Goal: Task Accomplishment & Management: Use online tool/utility

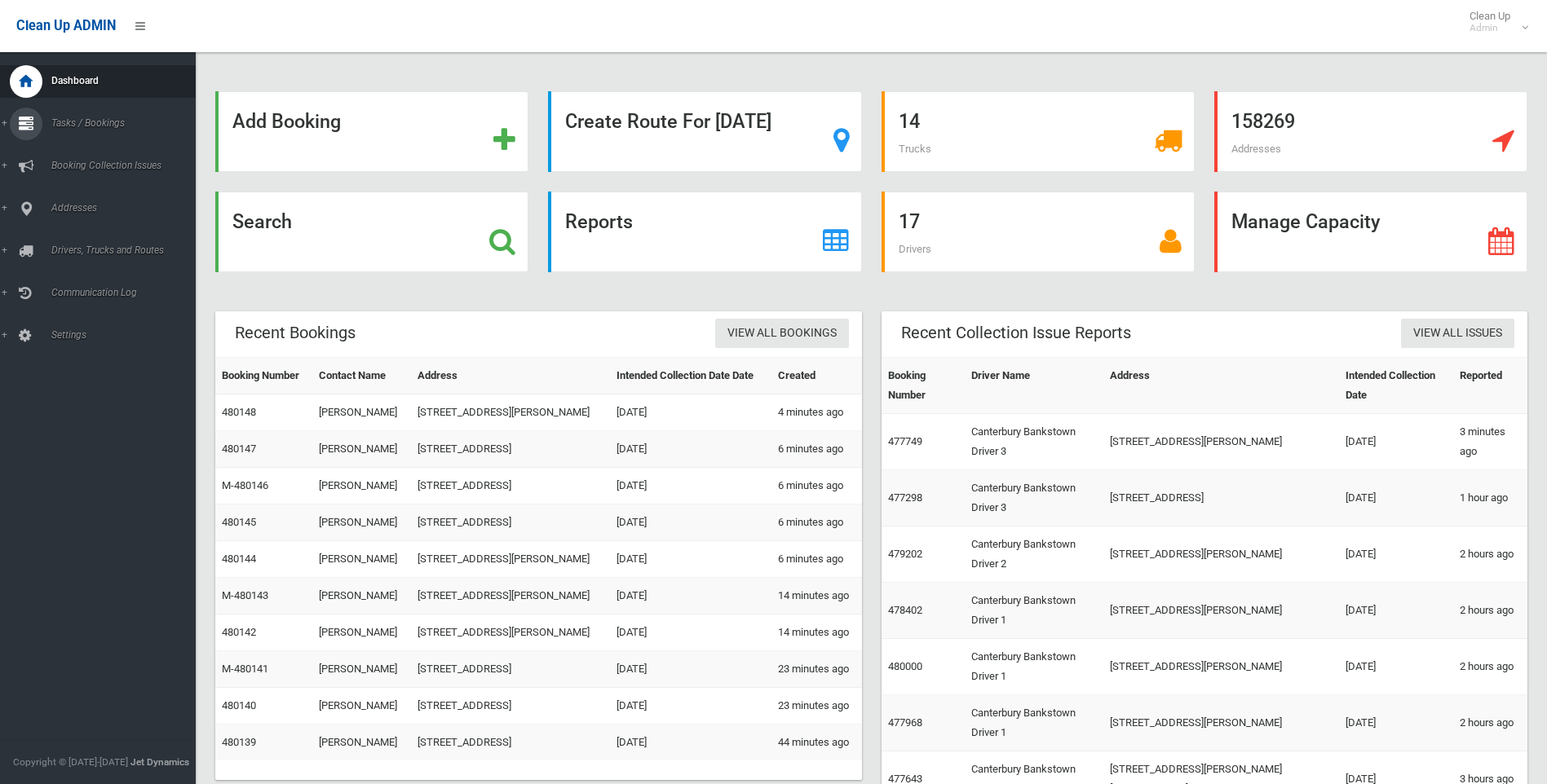
click at [80, 122] on span "Tasks / Bookings" at bounding box center [127, 123] width 162 height 11
click at [78, 233] on link "Search" at bounding box center [104, 242] width 208 height 22
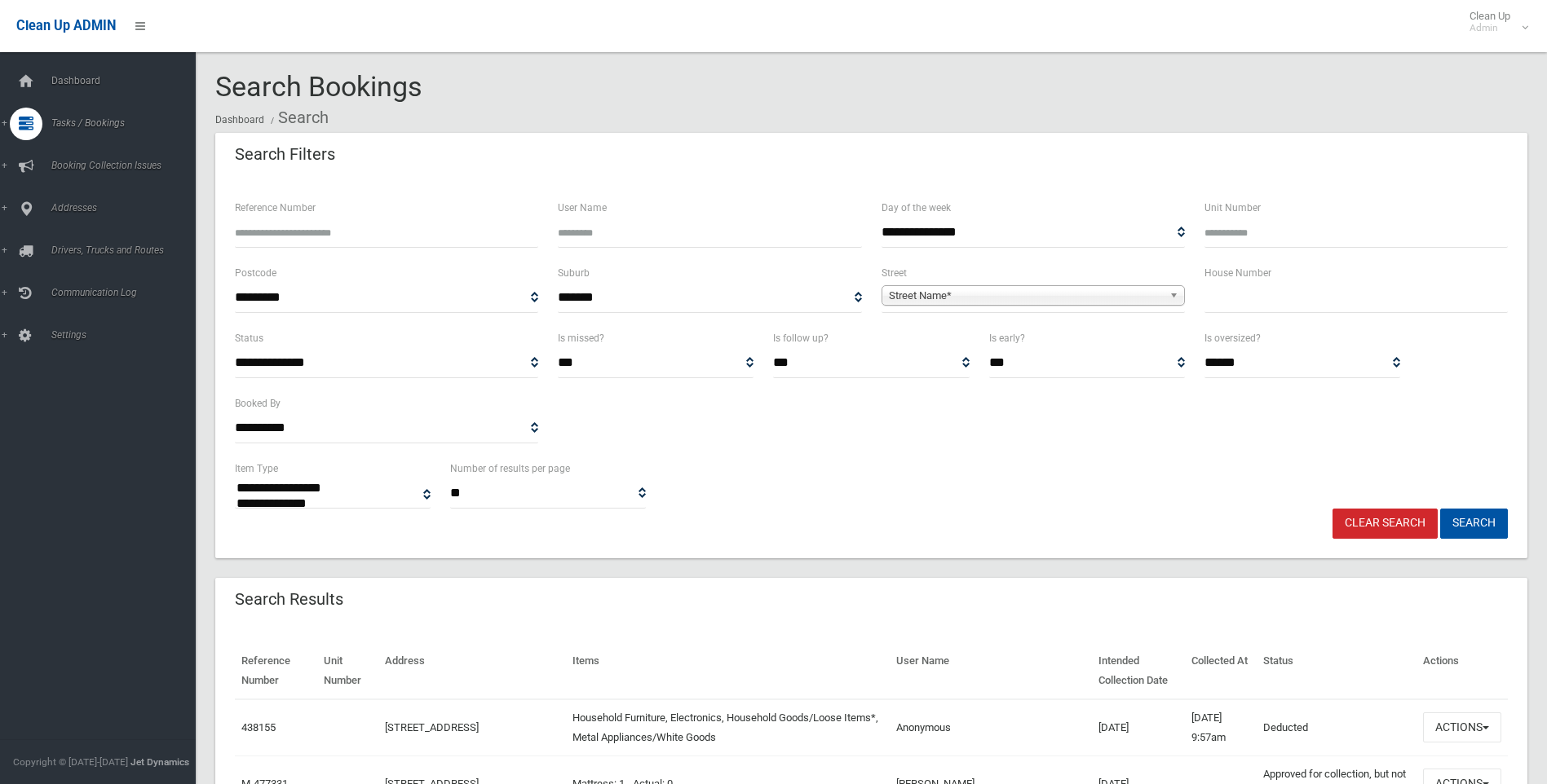
select select
click at [915, 294] on span "Street Name*" at bounding box center [1026, 296] width 274 height 20
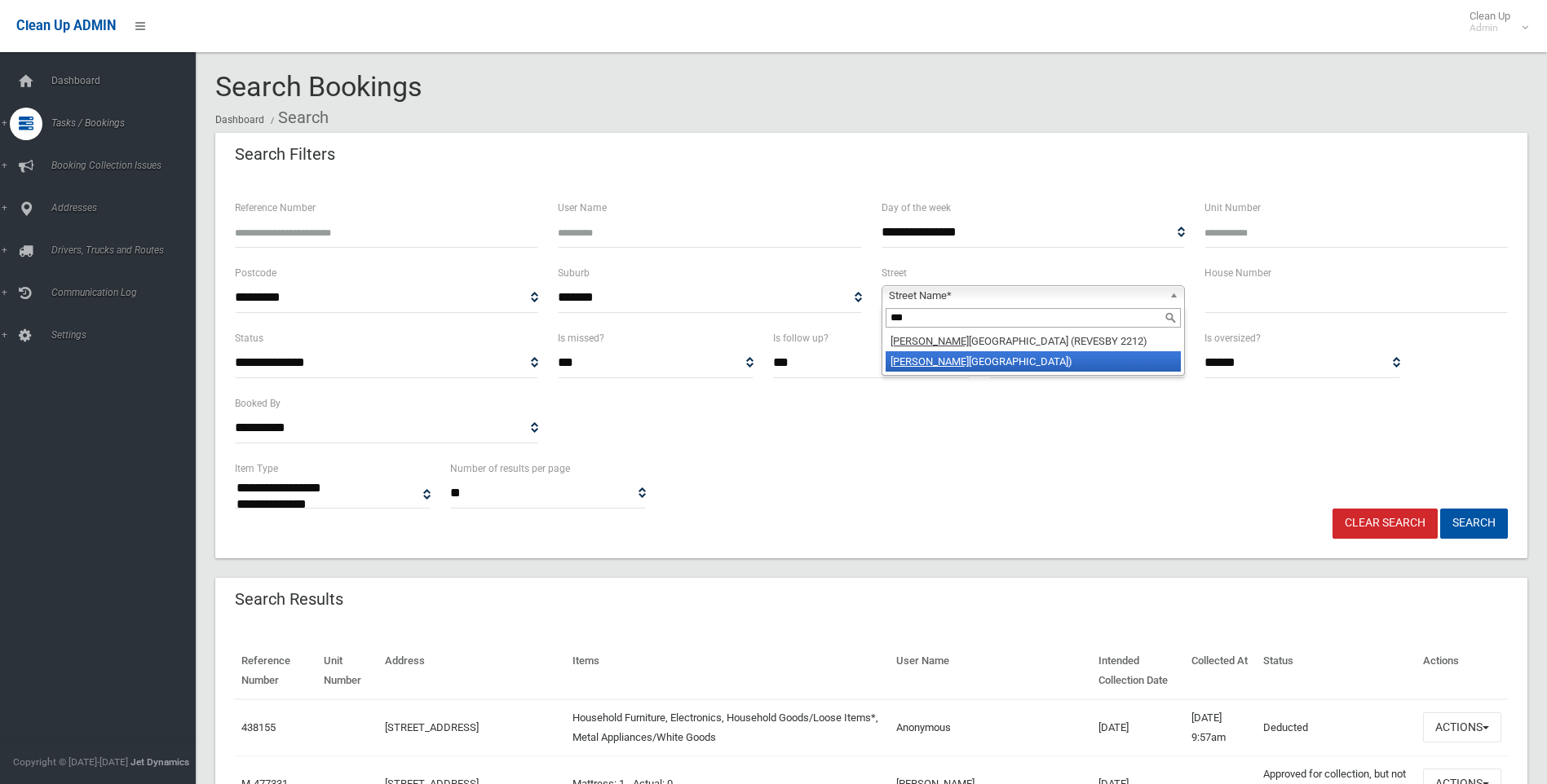
type input "***"
click at [965, 368] on li "Tom pson Road (PANANIA 2213)" at bounding box center [1032, 361] width 295 height 21
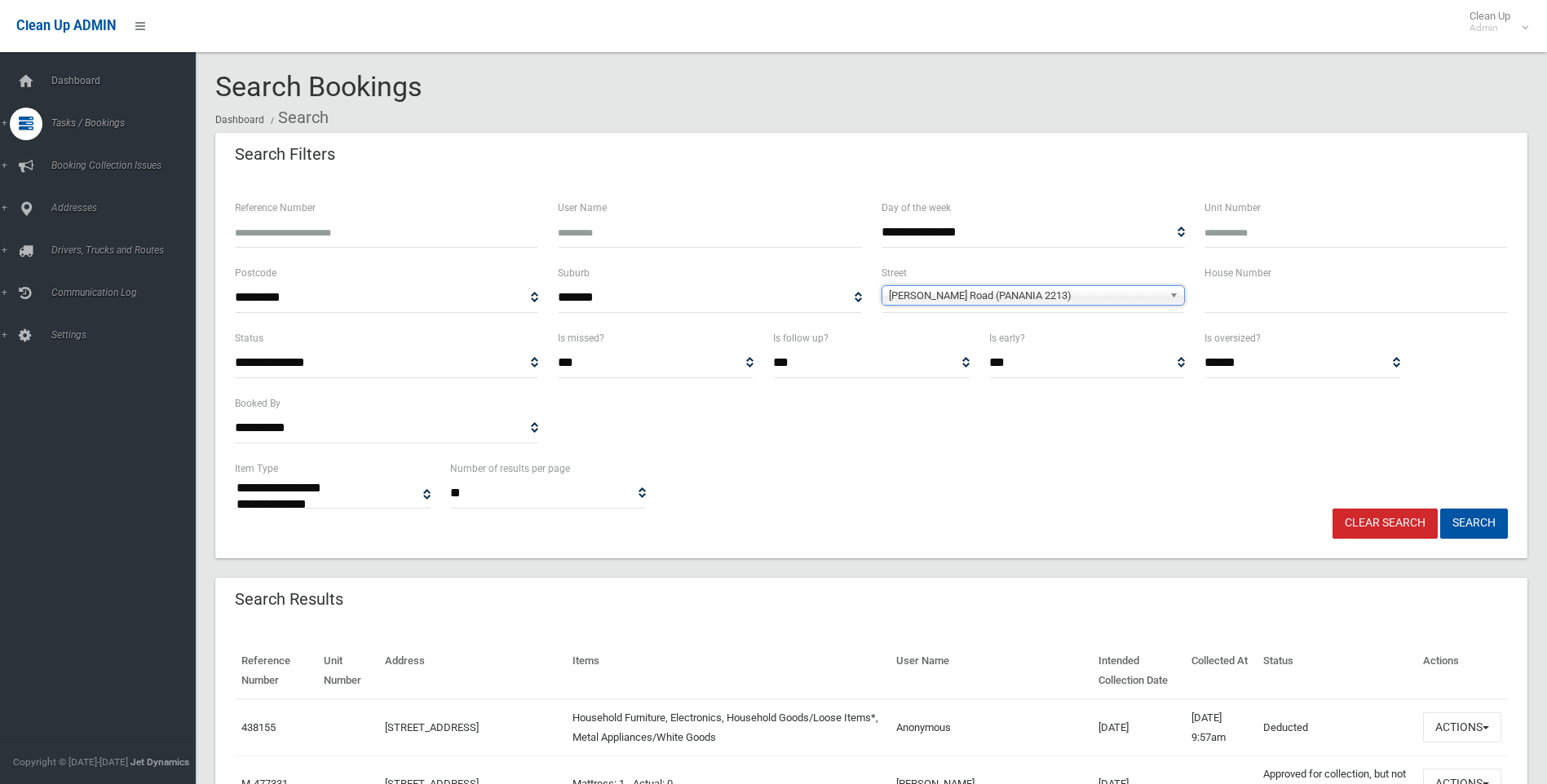
click at [1226, 299] on input "text" at bounding box center [1356, 298] width 303 height 30
type input "***"
click at [1489, 521] on button "Search" at bounding box center [1474, 524] width 67 height 30
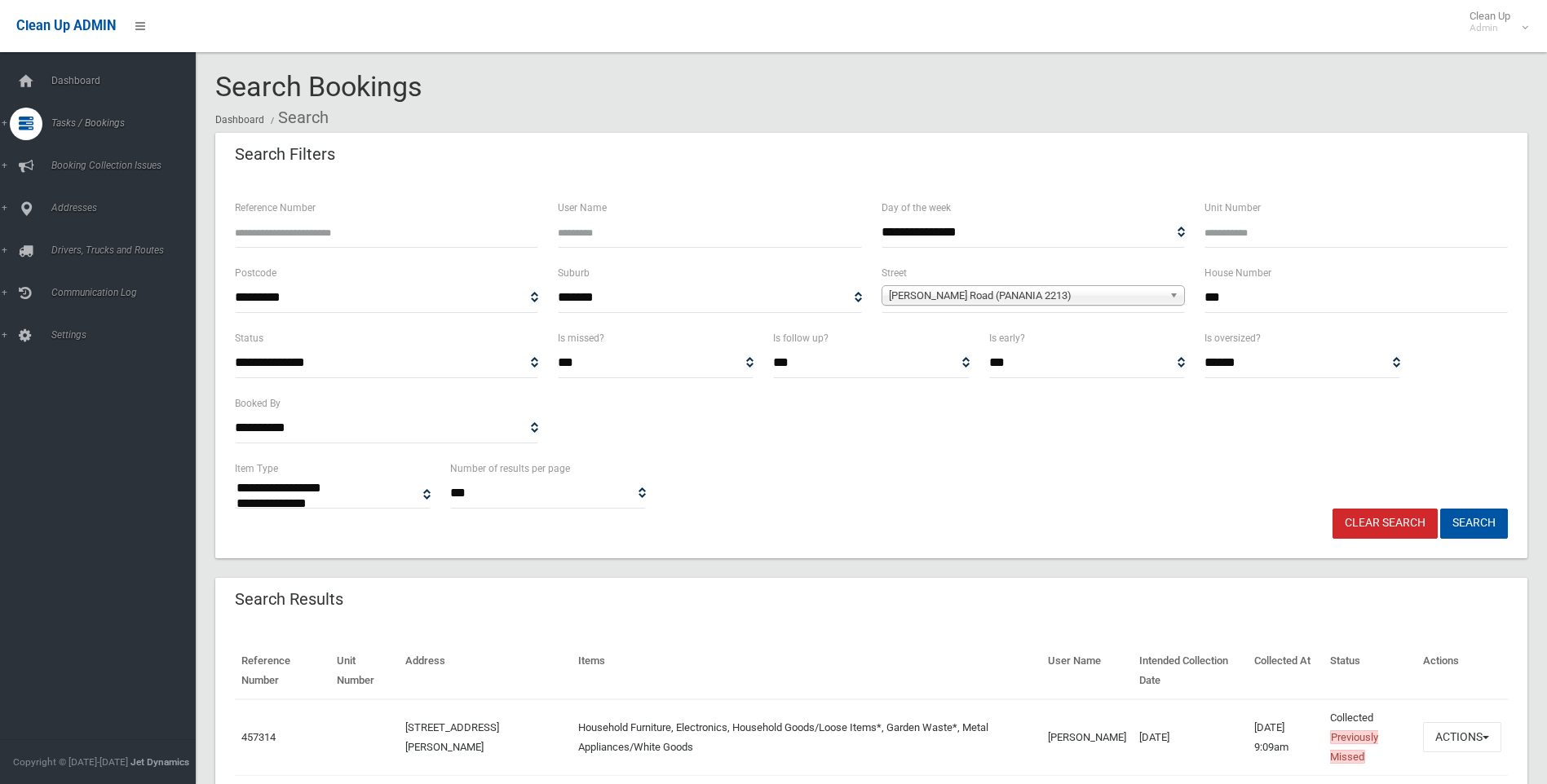
select select
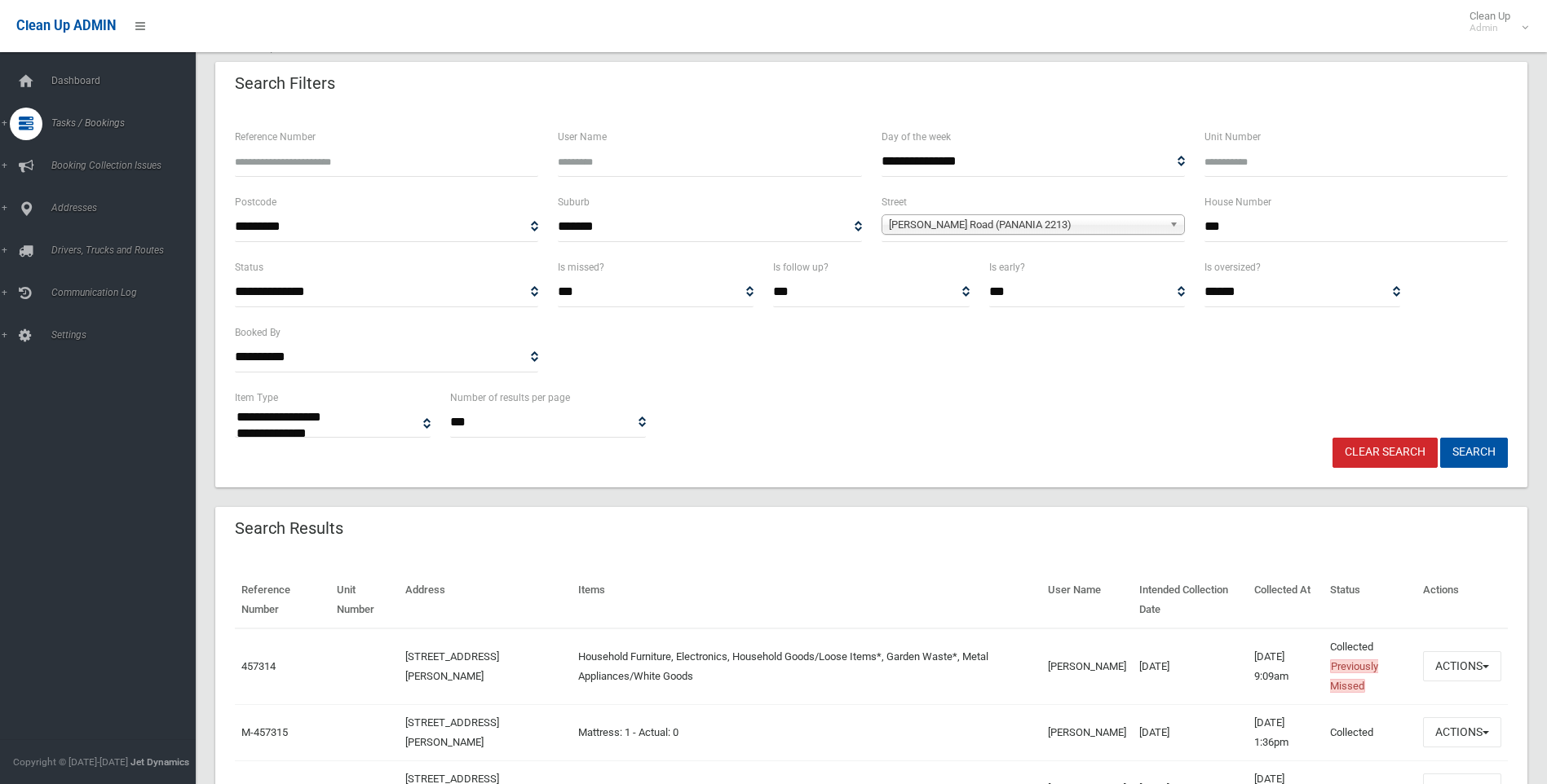
scroll to position [163, 0]
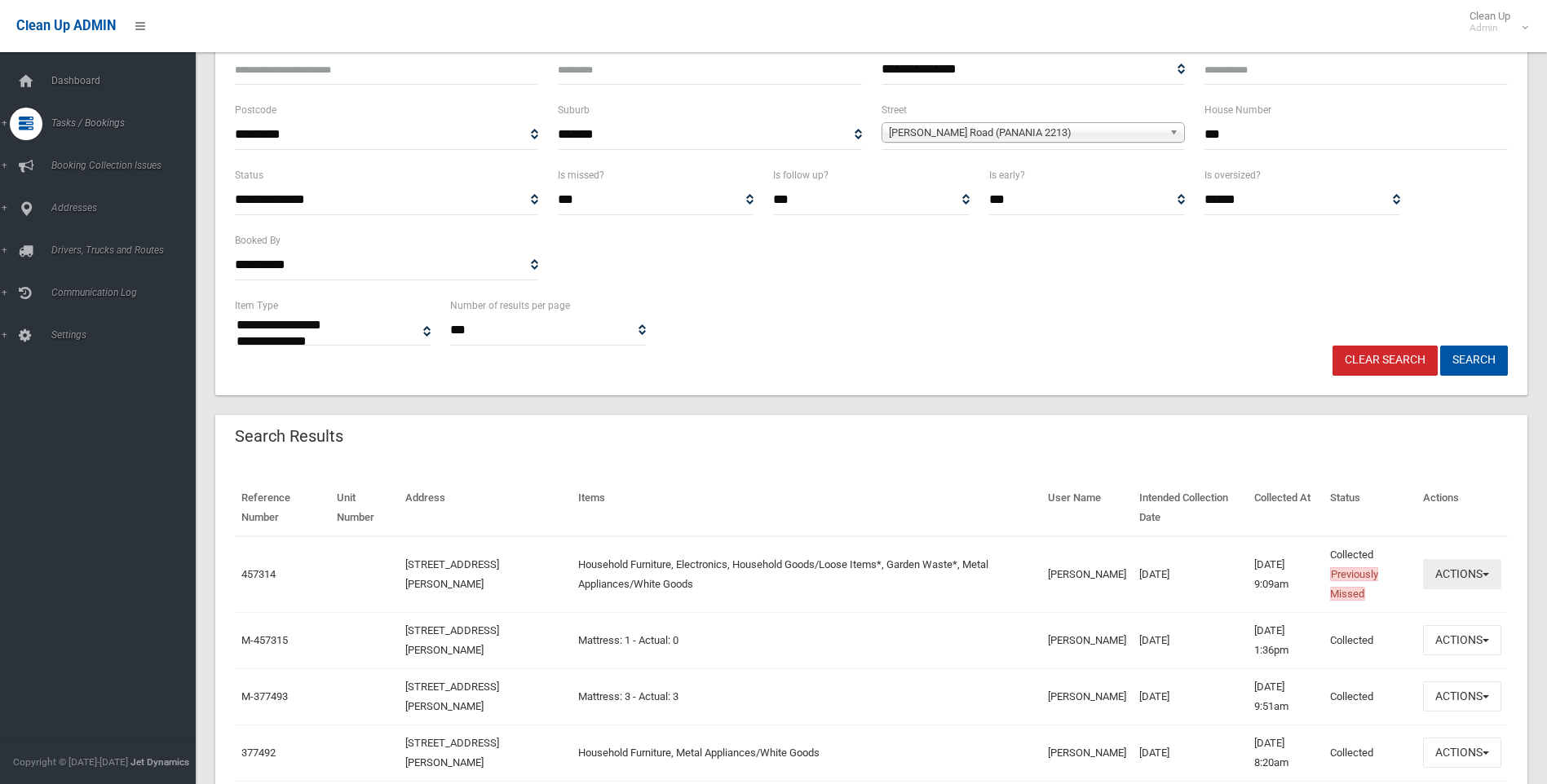
click at [1485, 579] on button "Actions" at bounding box center [1462, 574] width 79 height 30
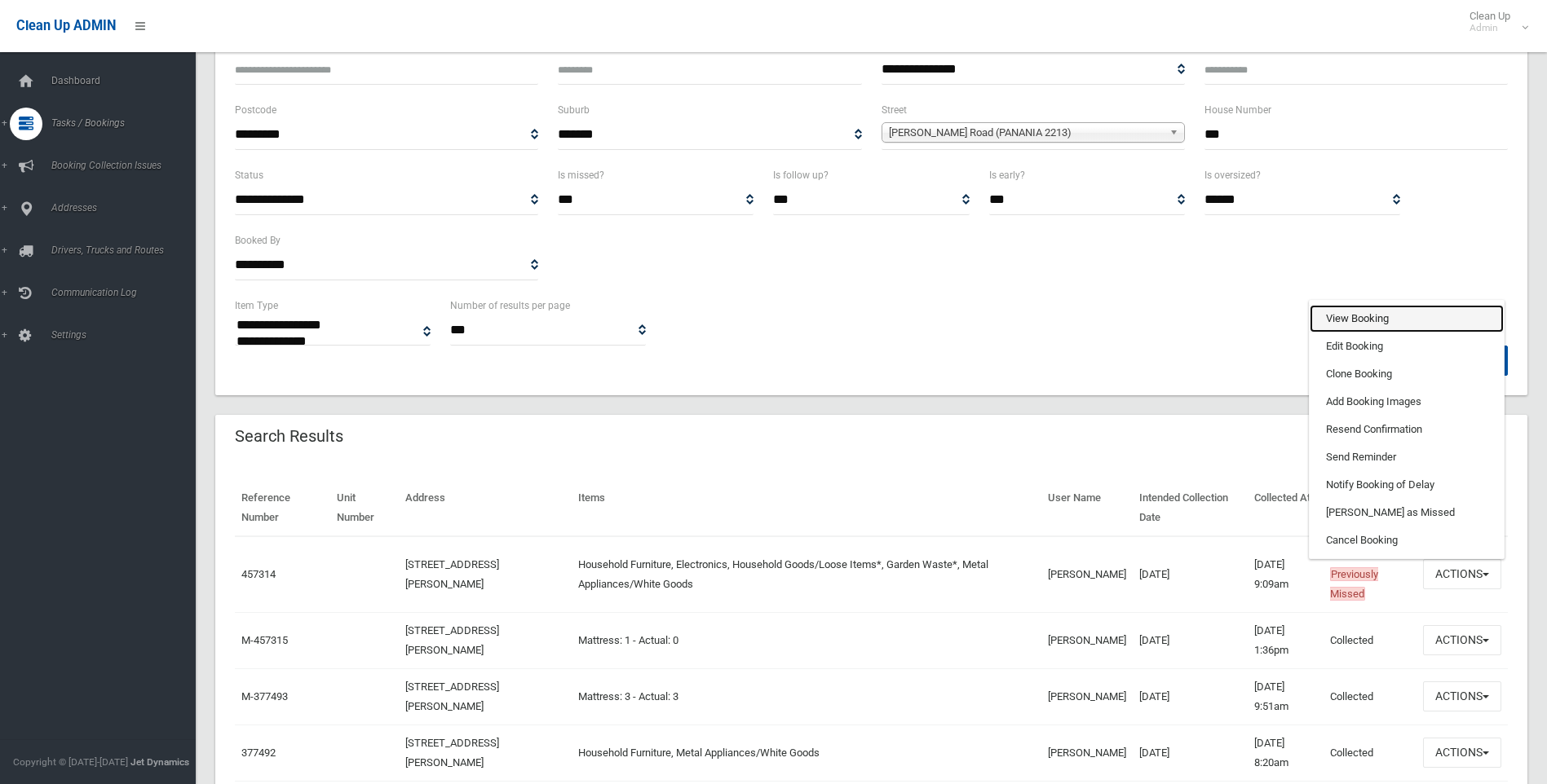
click at [1379, 313] on link "View Booking" at bounding box center [1406, 319] width 194 height 28
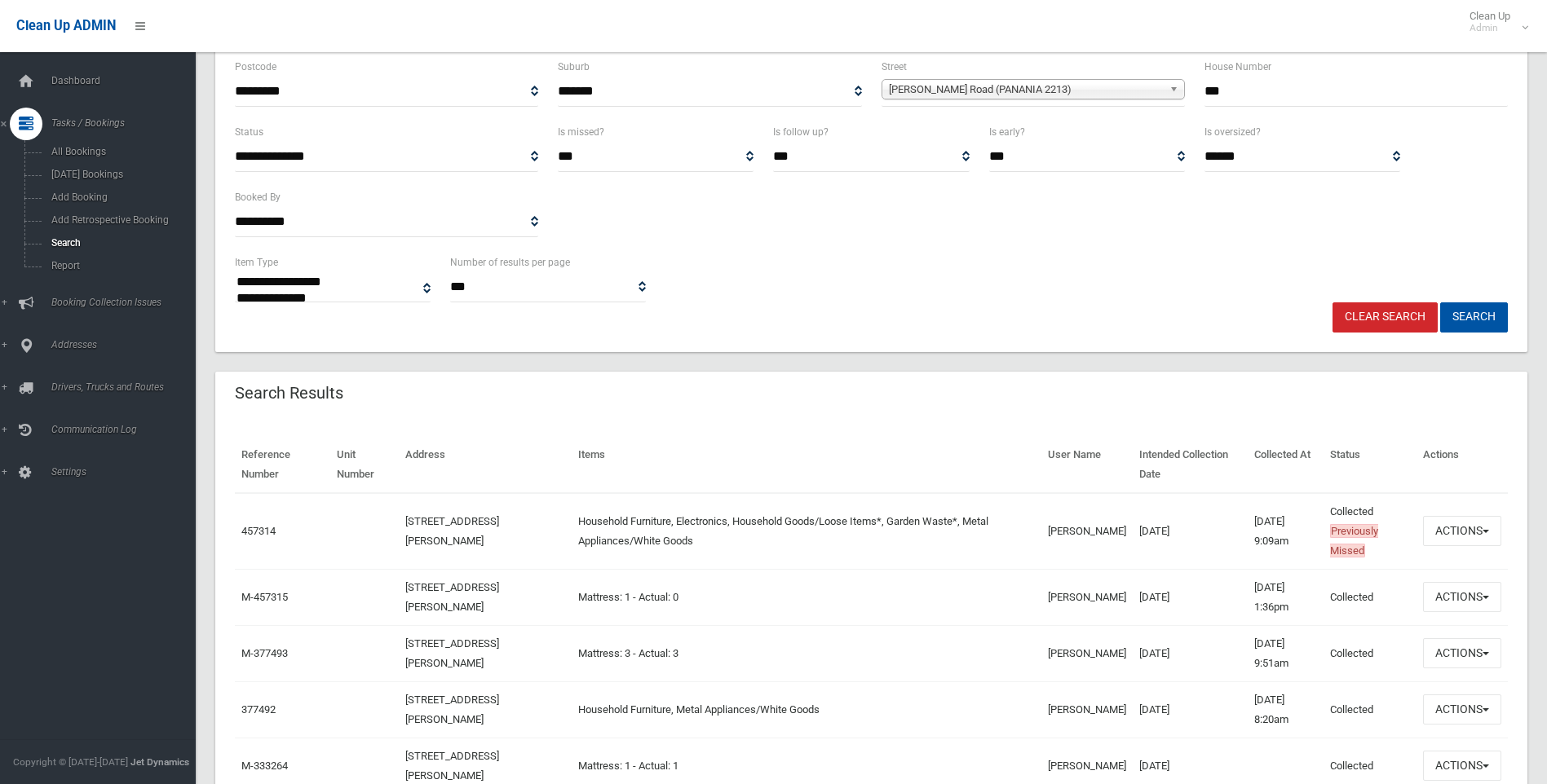
scroll to position [244, 0]
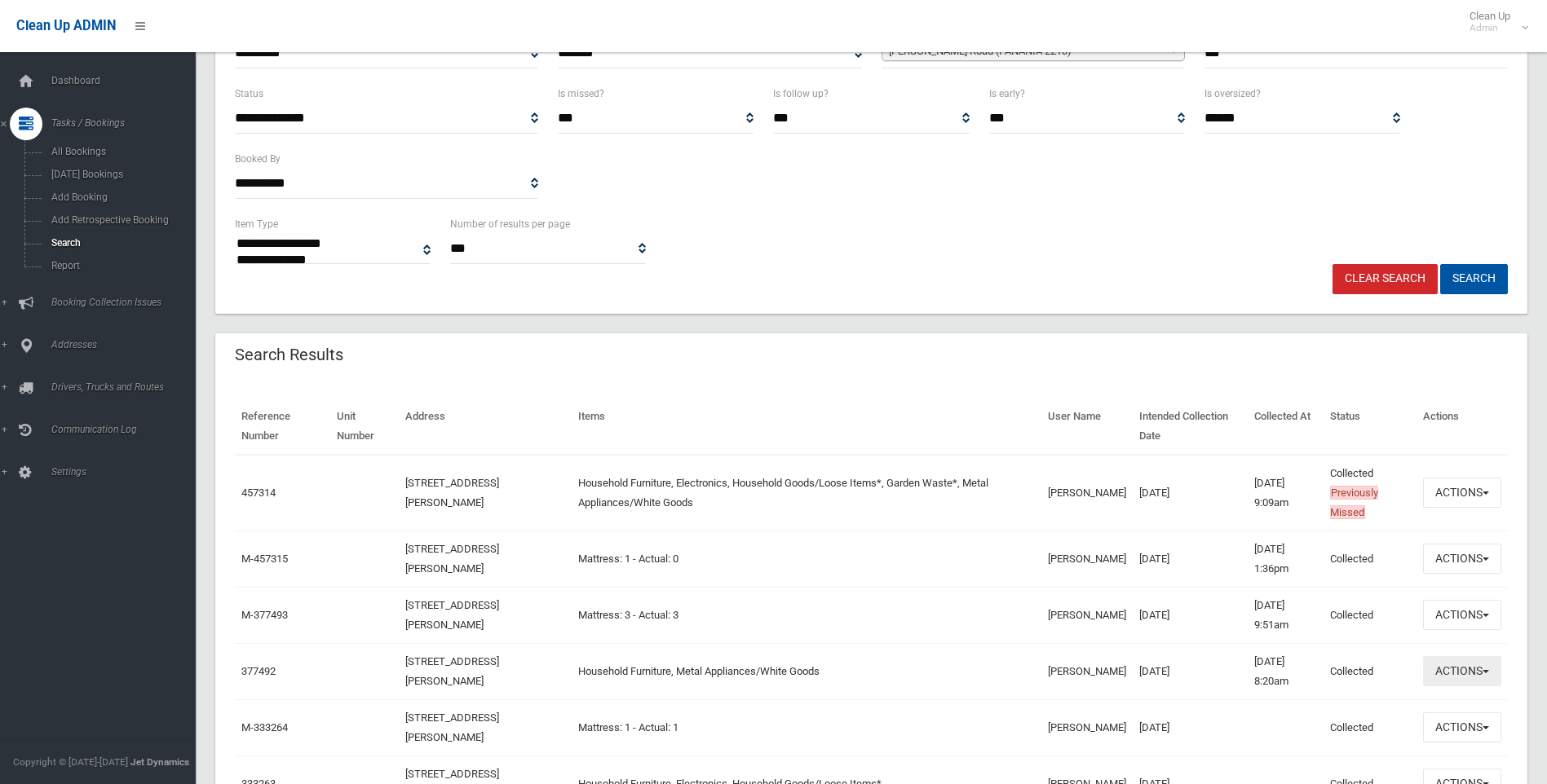
click at [1483, 668] on button "Actions" at bounding box center [1462, 671] width 79 height 30
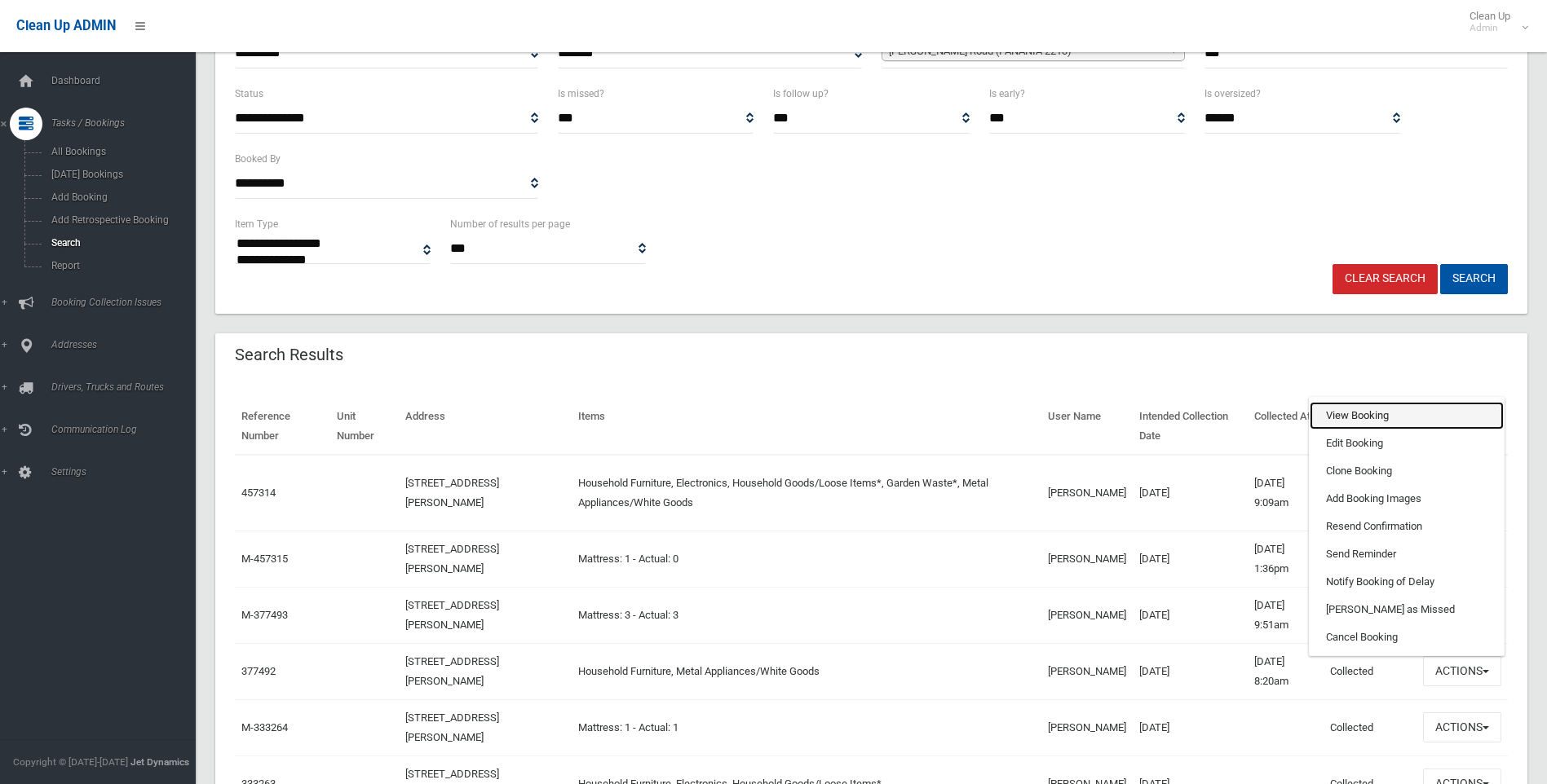
click at [1372, 414] on link "View Booking" at bounding box center [1406, 416] width 194 height 28
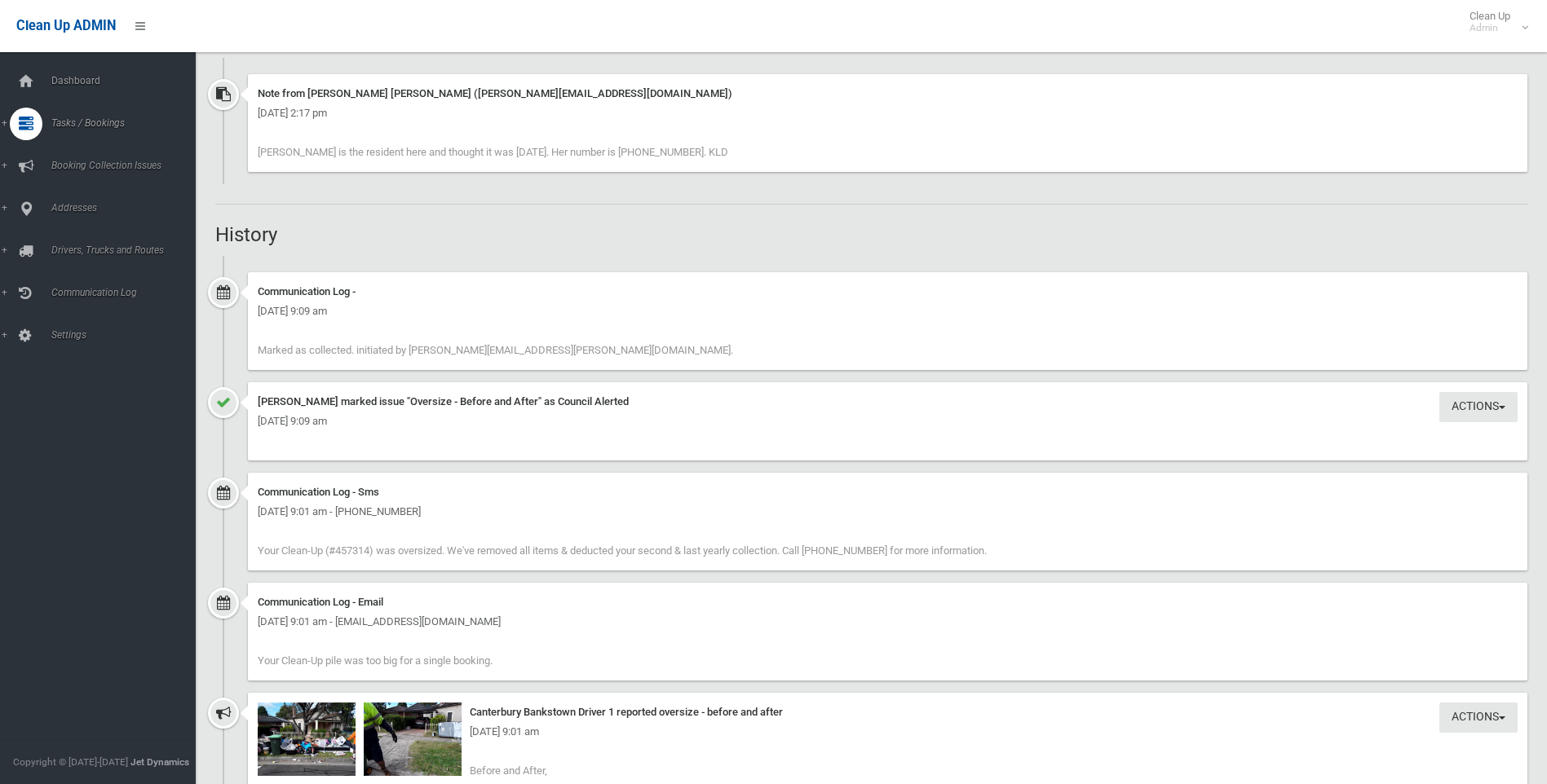
scroll to position [1304, 0]
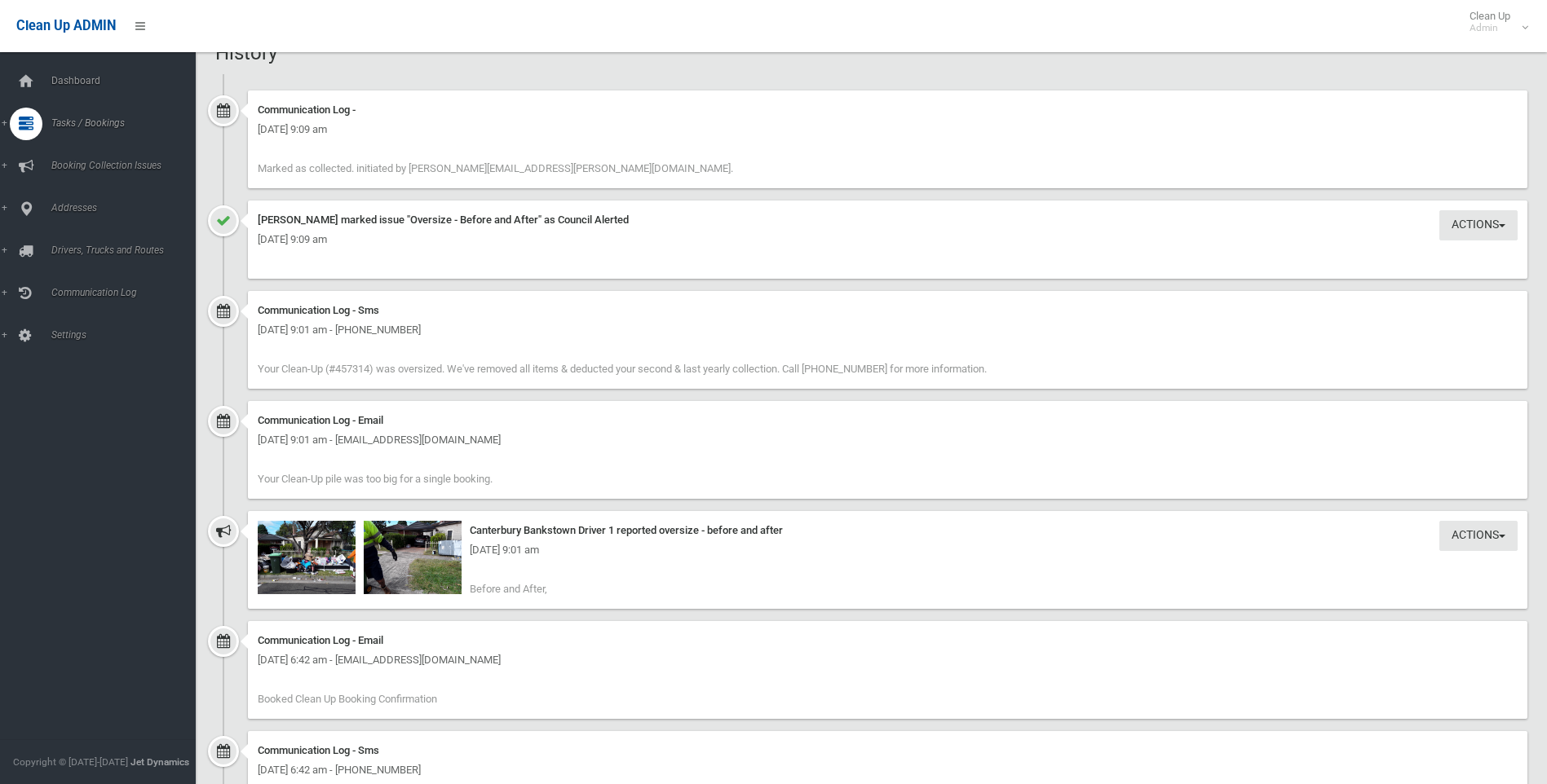
click at [309, 551] on div "Tuesday 22nd April 2025 - 9:01 am" at bounding box center [887, 550] width 1260 height 20
click at [300, 561] on img at bounding box center [306, 558] width 98 height 73
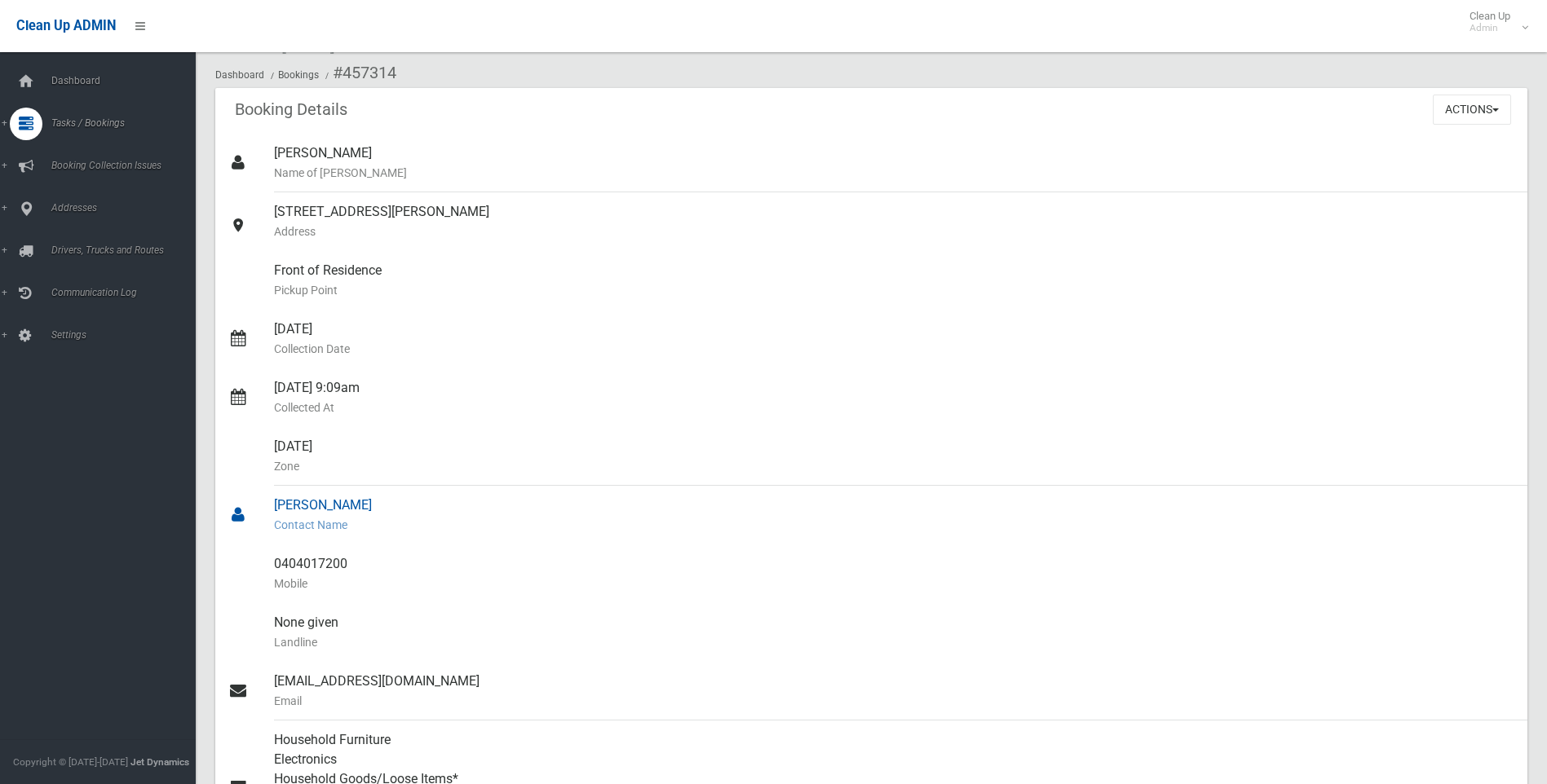
scroll to position [0, 0]
